Goal: Transaction & Acquisition: Purchase product/service

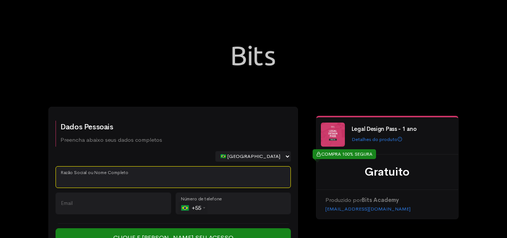
click at [141, 182] on input "Razão Social ou Nome Completo" at bounding box center [173, 177] width 235 height 22
paste input "[PERSON_NAME] [PERSON_NAME]"
type input "[PERSON_NAME] [PERSON_NAME]"
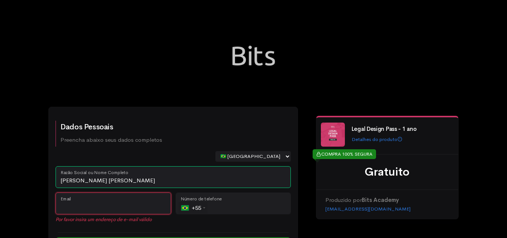
click at [137, 204] on input "Email" at bounding box center [114, 203] width 116 height 22
paste input "[PERSON_NAME][EMAIL_ADDRESS][PERSON_NAME][DOMAIN_NAME]"
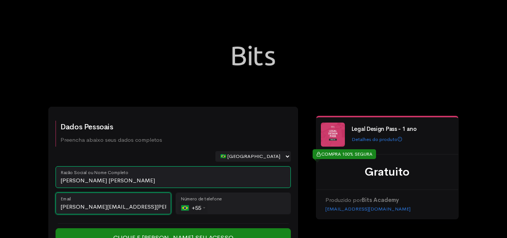
type input "[PERSON_NAME][EMAIL_ADDRESS][PERSON_NAME][DOMAIN_NAME]"
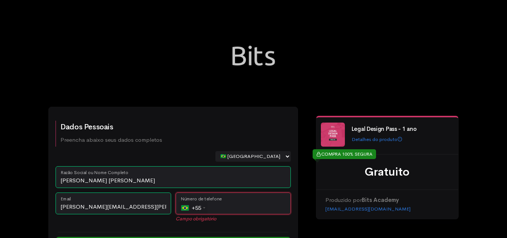
click at [236, 207] on input "tel" at bounding box center [234, 203] width 116 height 22
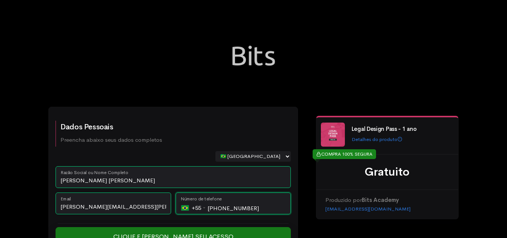
type input "[PHONE_NUMBER]"
click at [220, 234] on input "Clique e [PERSON_NAME] seu Acesso" at bounding box center [173, 237] width 235 height 20
